Goal: Task Accomplishment & Management: Manage account settings

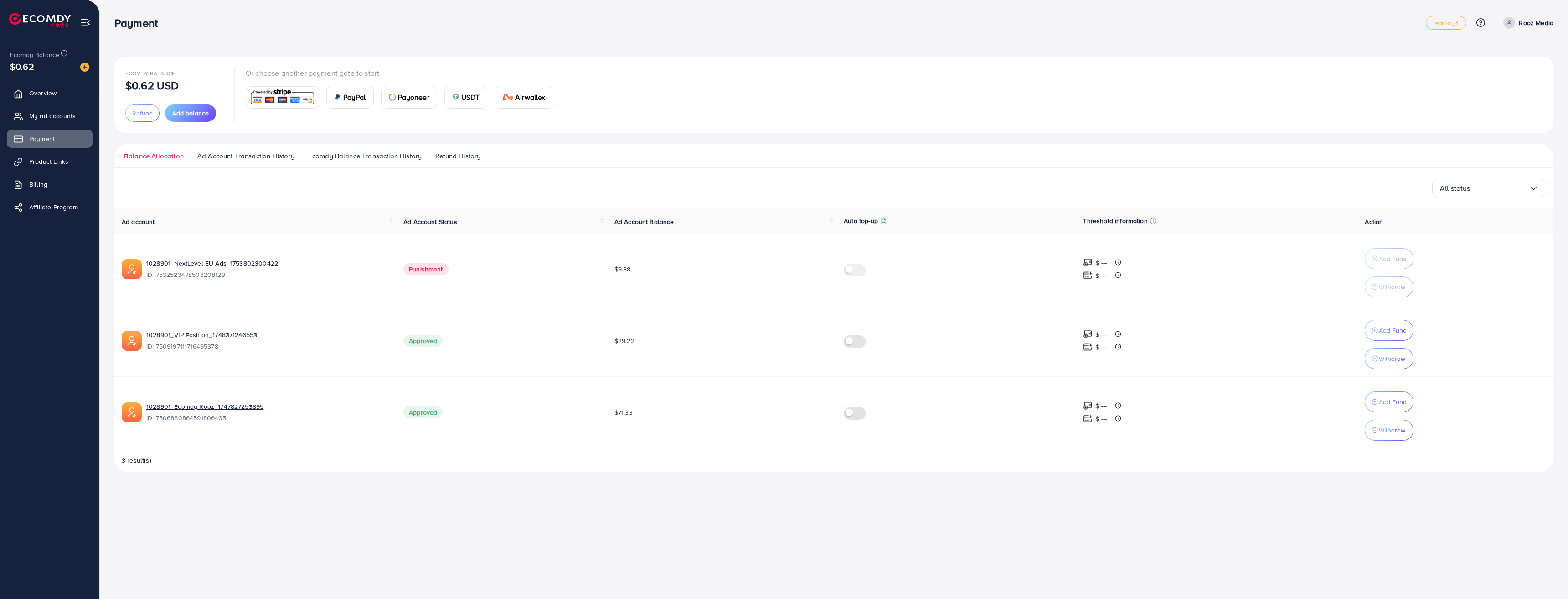
click at [41, 20] on img at bounding box center [40, 20] width 61 height 14
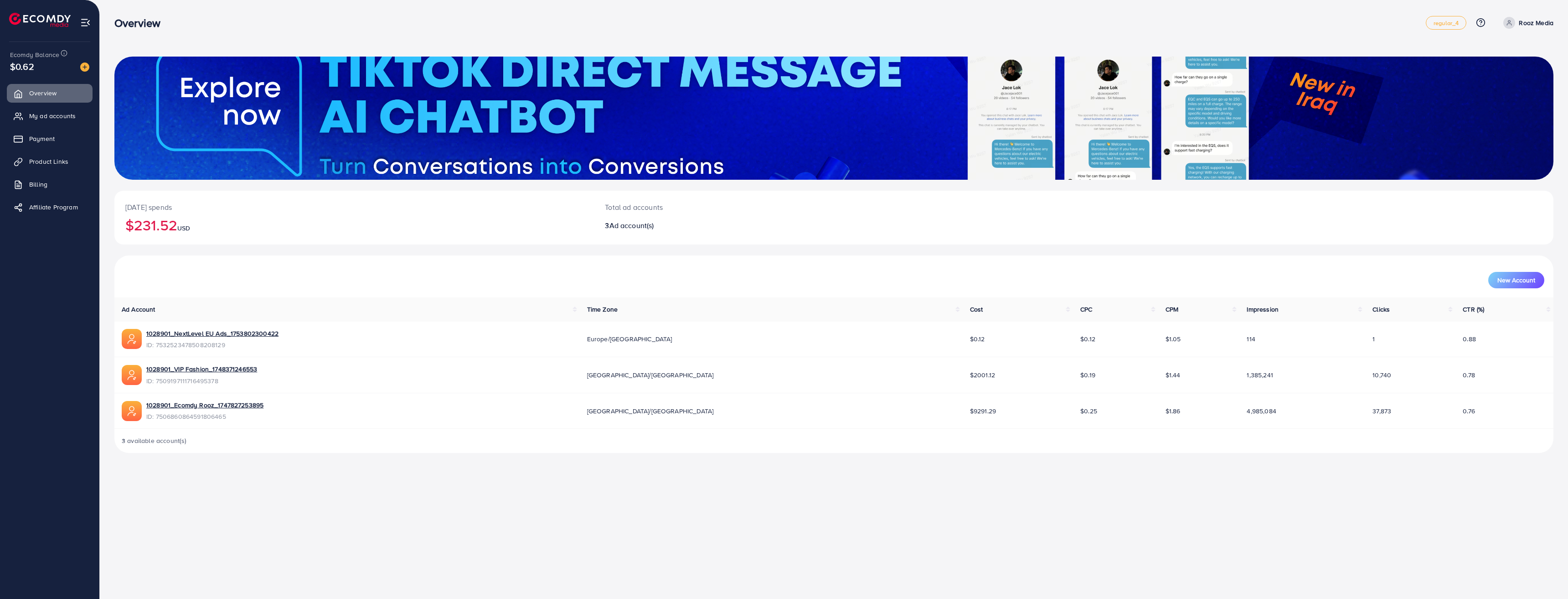
click at [1521, 22] on p "Rooz Media" at bounding box center [1536, 23] width 34 height 11
click at [1510, 52] on link "Profile" at bounding box center [1510, 54] width 87 height 20
click at [1518, 25] on link "Rooz Media" at bounding box center [1527, 22] width 54 height 12
click at [1503, 48] on link "Profile" at bounding box center [1510, 54] width 87 height 20
select select "******"
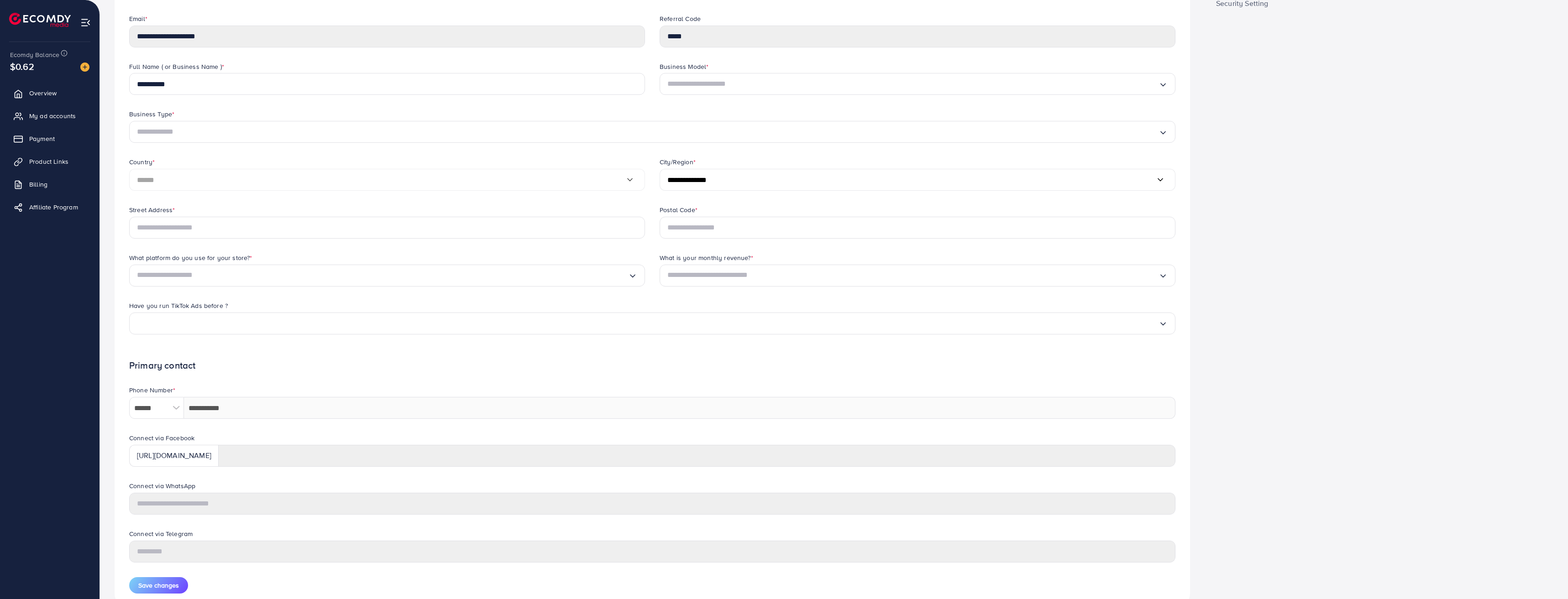
scroll to position [122, 0]
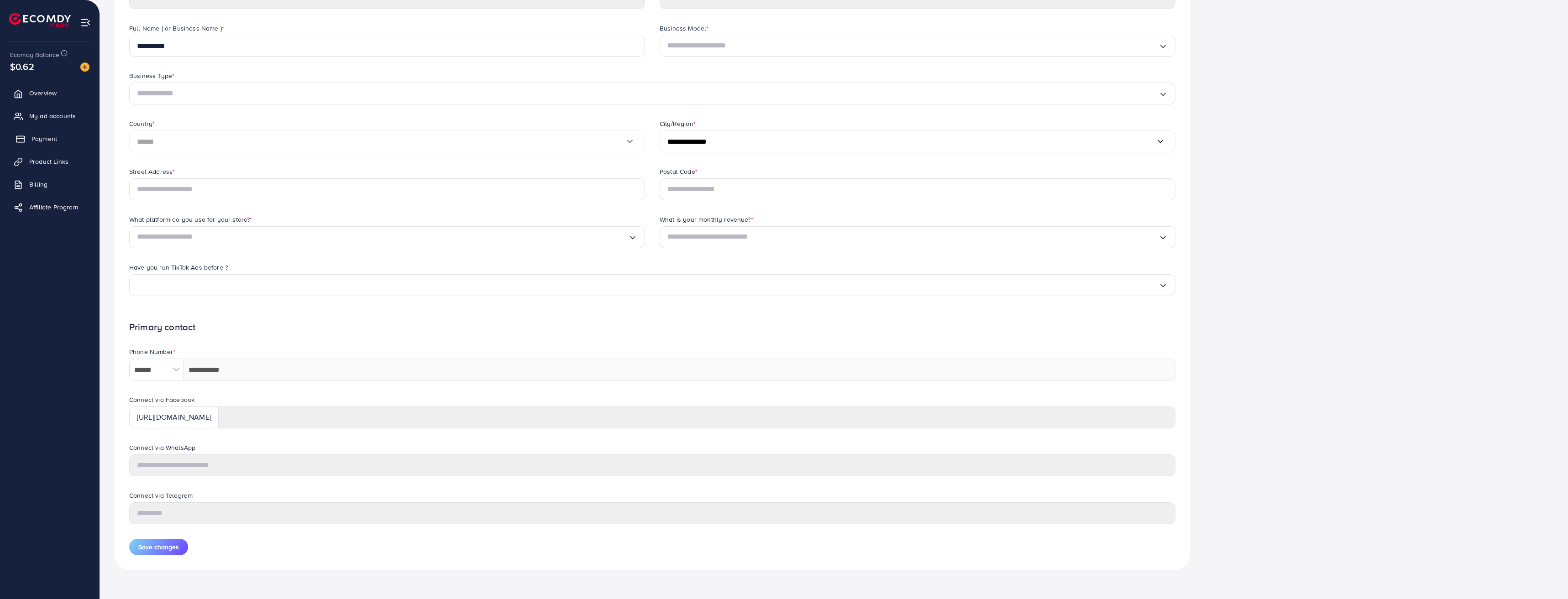
click at [46, 139] on span "Payment" at bounding box center [44, 138] width 26 height 9
